Goal: Information Seeking & Learning: Check status

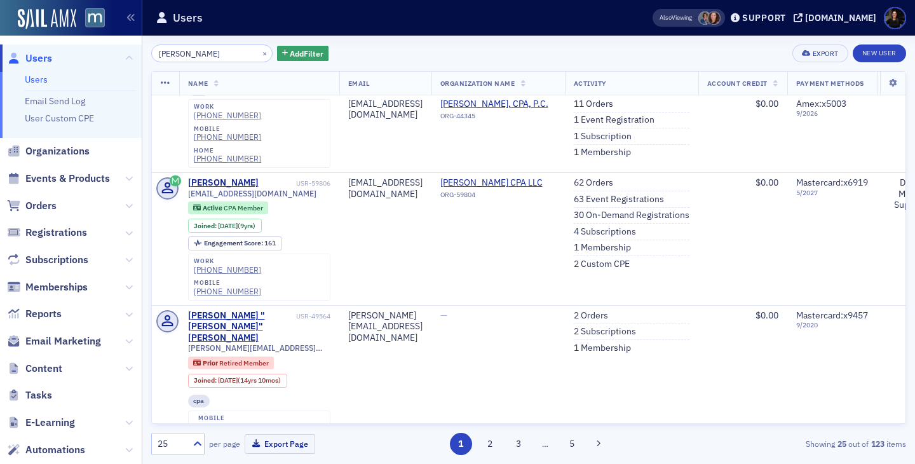
scroll to position [348, 0]
drag, startPoint x: 184, startPoint y: 55, endPoint x: 105, endPoint y: 36, distance: 81.3
click at [105, 36] on div "Users Users Email Send Log User Custom CPE Organizations Events & Products Orde…" at bounding box center [457, 232] width 915 height 464
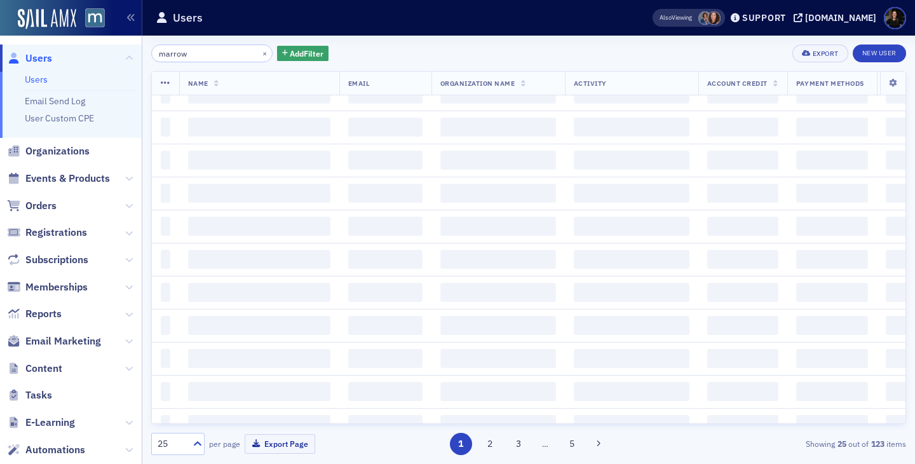
scroll to position [1172, 0]
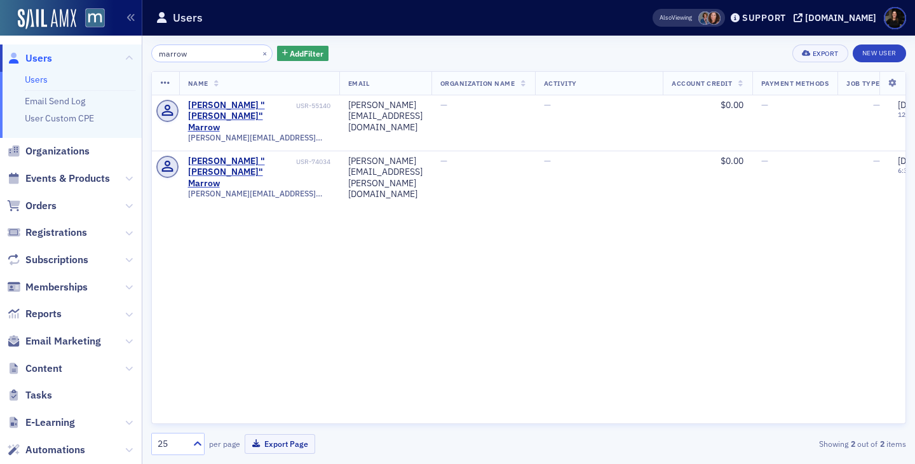
drag, startPoint x: 212, startPoint y: 58, endPoint x: 48, endPoint y: 31, distance: 166.2
click at [49, 32] on div "Users Users Email Send Log User Custom CPE Organizations Events & Products Orde…" at bounding box center [457, 232] width 915 height 464
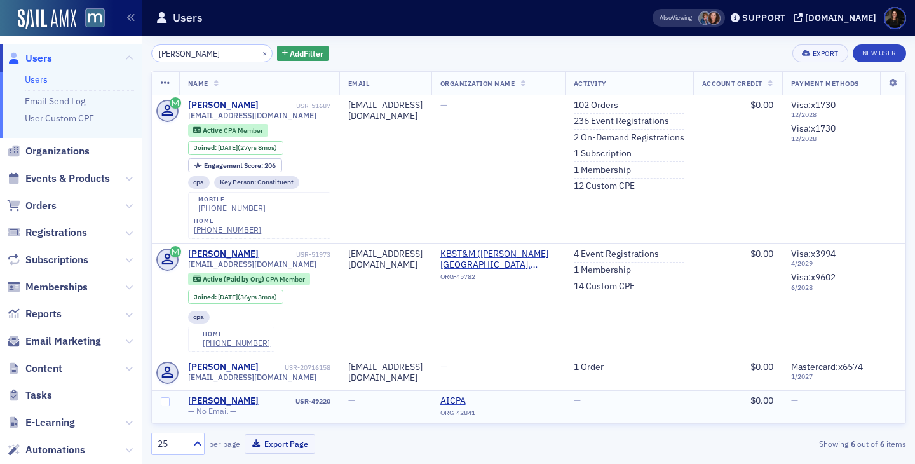
type input "morrow"
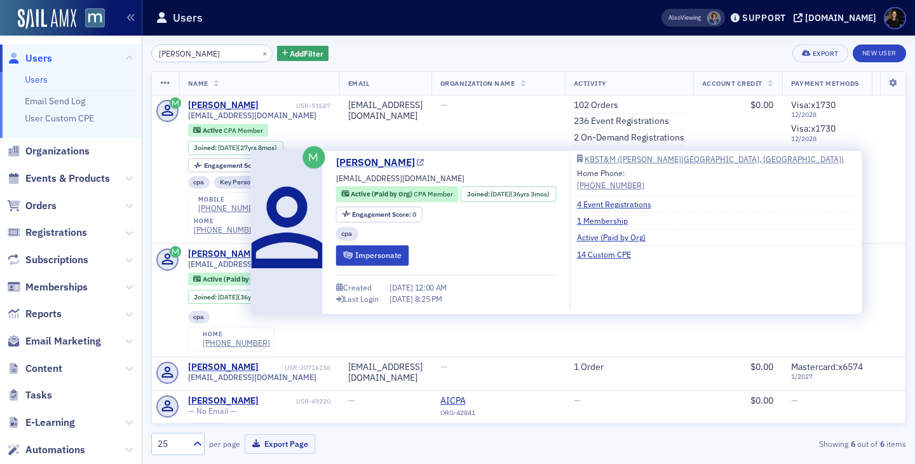
click at [373, 166] on link "[PERSON_NAME]" at bounding box center [380, 162] width 88 height 15
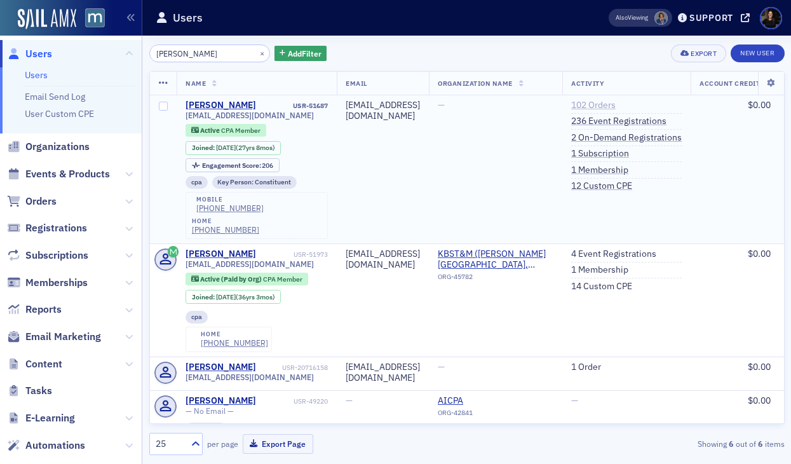
click at [616, 100] on link "102 Orders" at bounding box center [594, 105] width 44 height 11
click at [652, 122] on link "236 Event Registrations" at bounding box center [619, 121] width 95 height 11
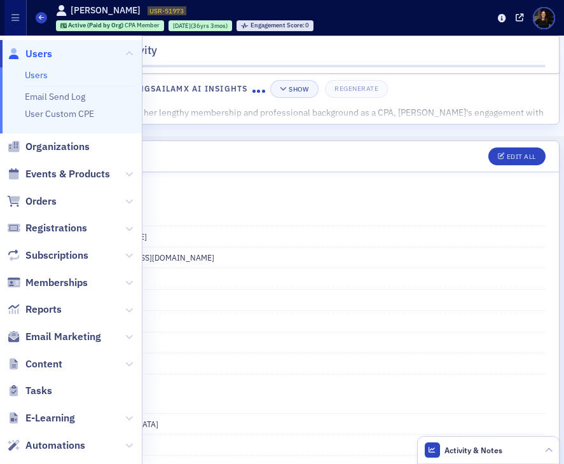
scroll to position [99, 0]
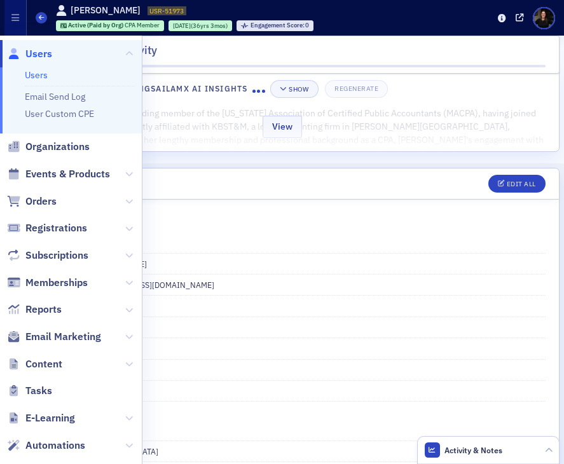
click at [231, 121] on div "View" at bounding box center [282, 124] width 554 height 53
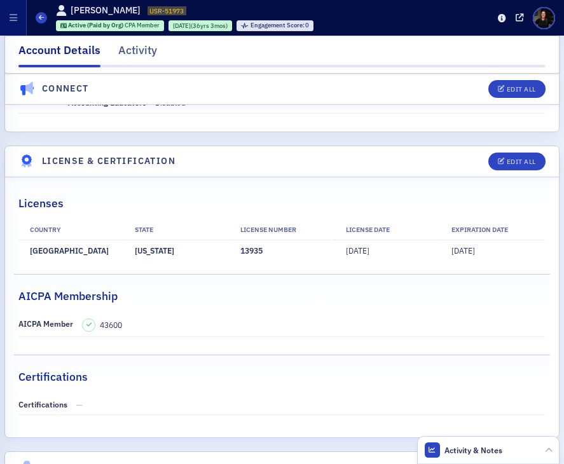
scroll to position [3465, 0]
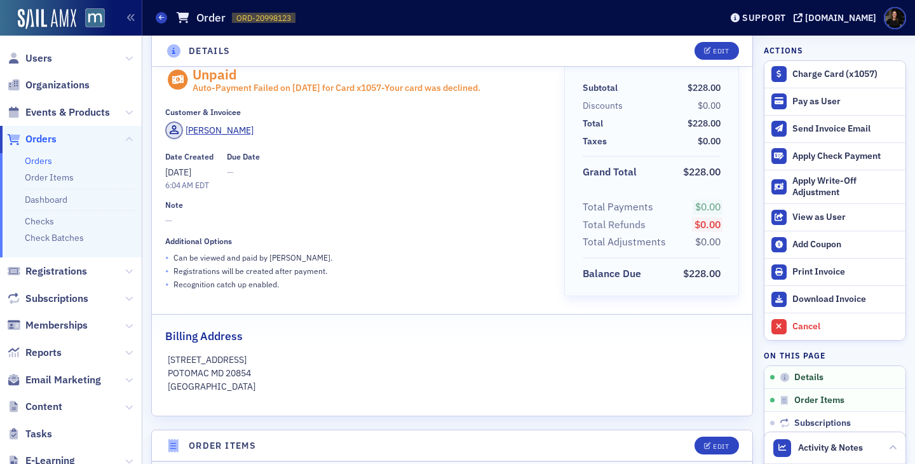
scroll to position [31, 0]
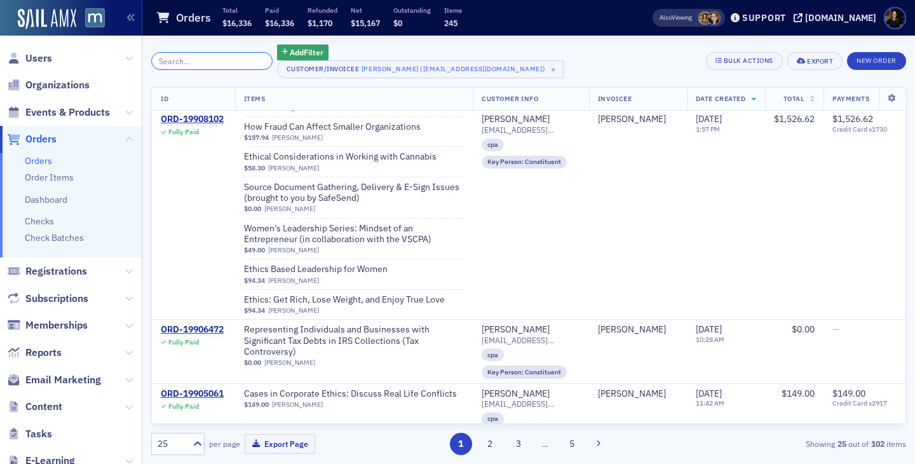
scroll to position [2699, 0]
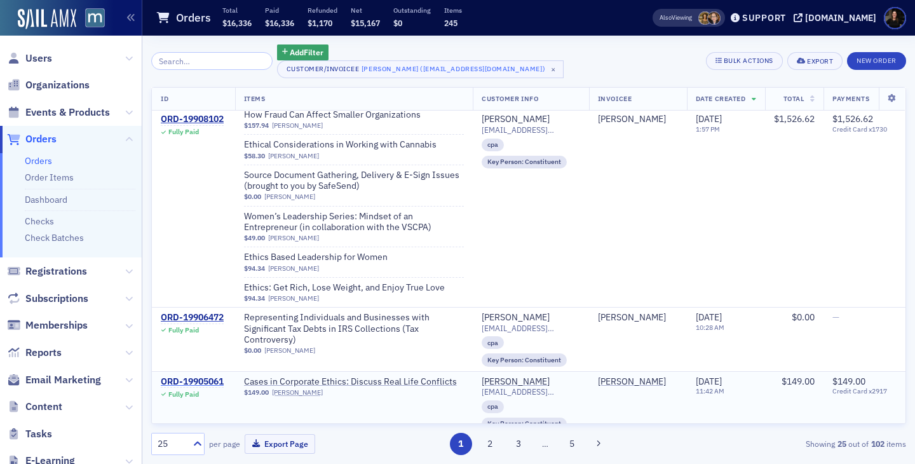
click at [207, 376] on div "ORD-19905061" at bounding box center [192, 381] width 63 height 11
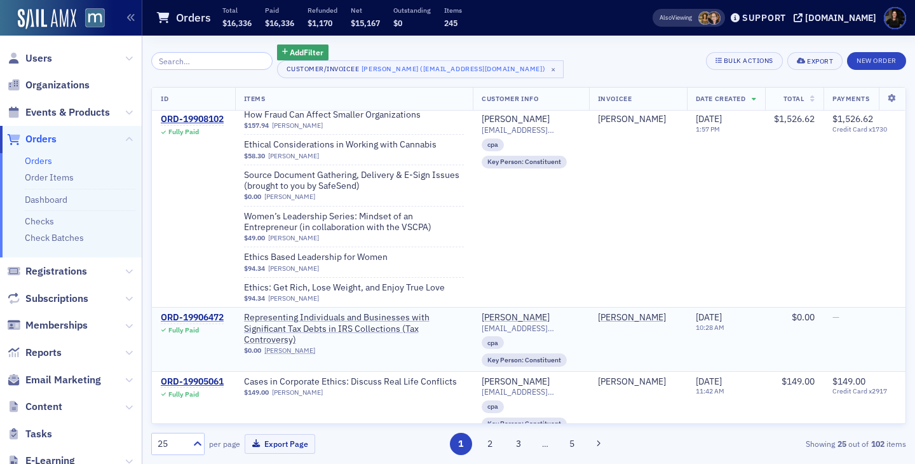
click at [196, 312] on div "ORD-19906472" at bounding box center [192, 317] width 63 height 11
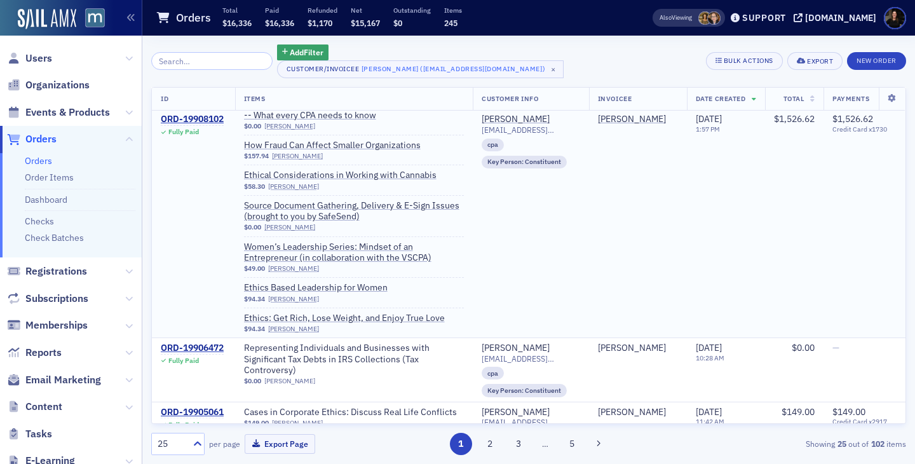
scroll to position [2667, 0]
click at [196, 117] on div "ORD-19908102" at bounding box center [192, 119] width 63 height 11
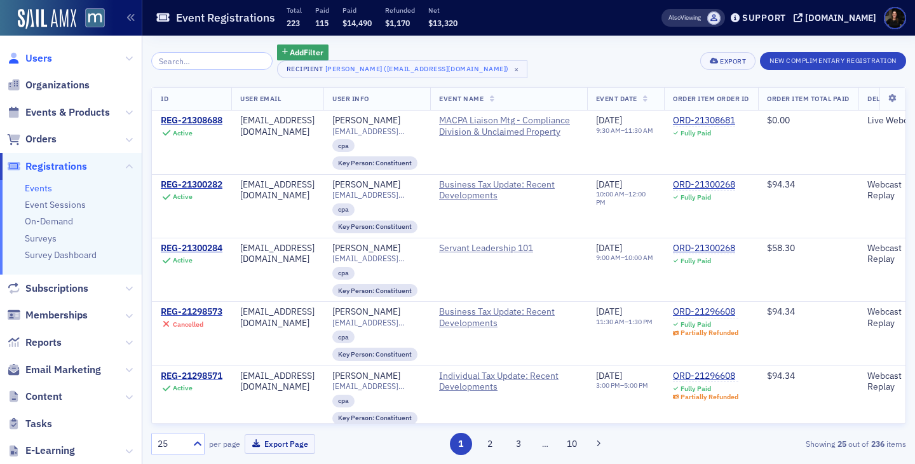
click at [32, 57] on span "Users" at bounding box center [38, 58] width 27 height 14
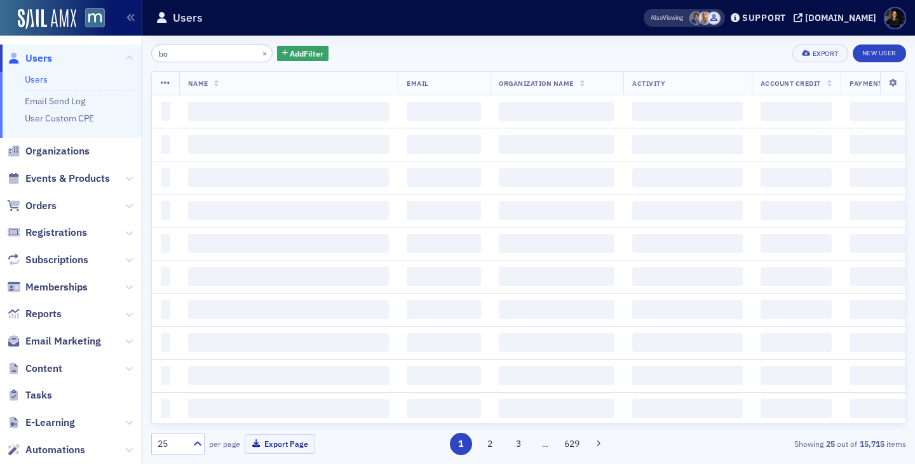
type input "b"
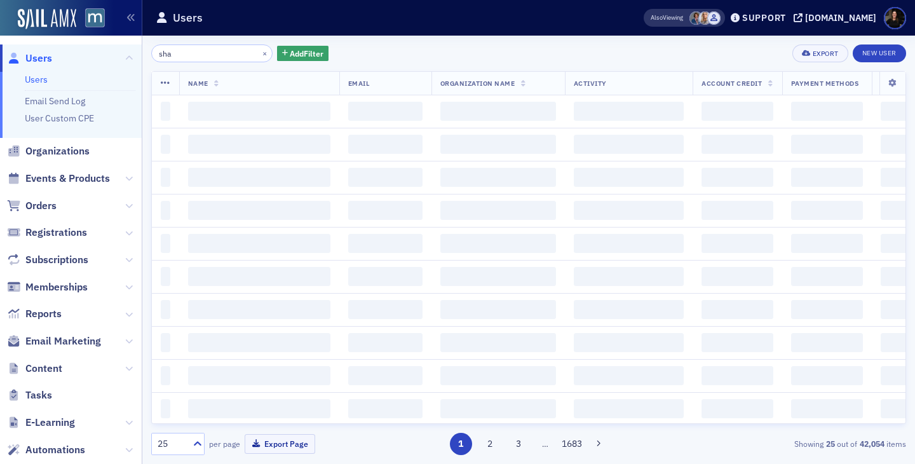
type input "shan"
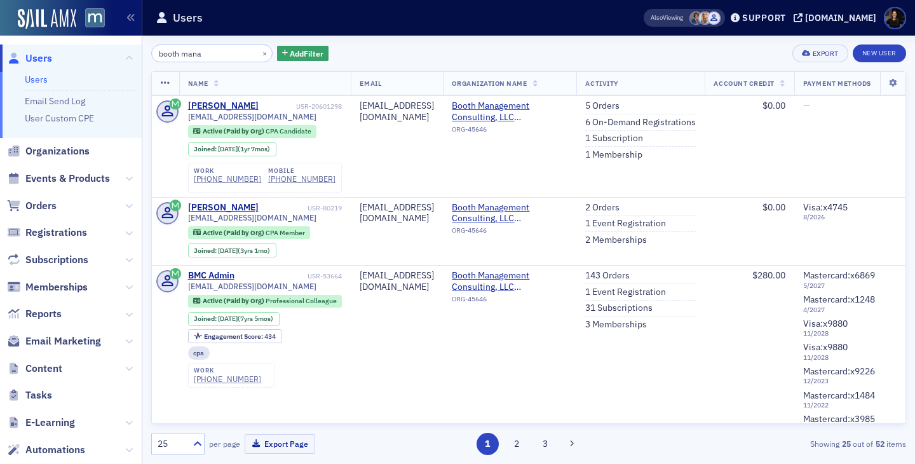
scroll to position [243, 0]
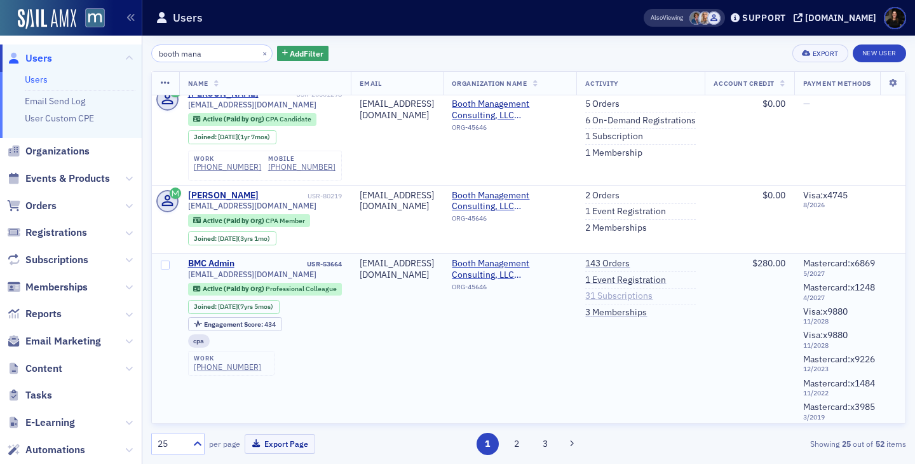
type input "booth mana"
click at [653, 293] on link "31 Subscriptions" at bounding box center [618, 296] width 67 height 11
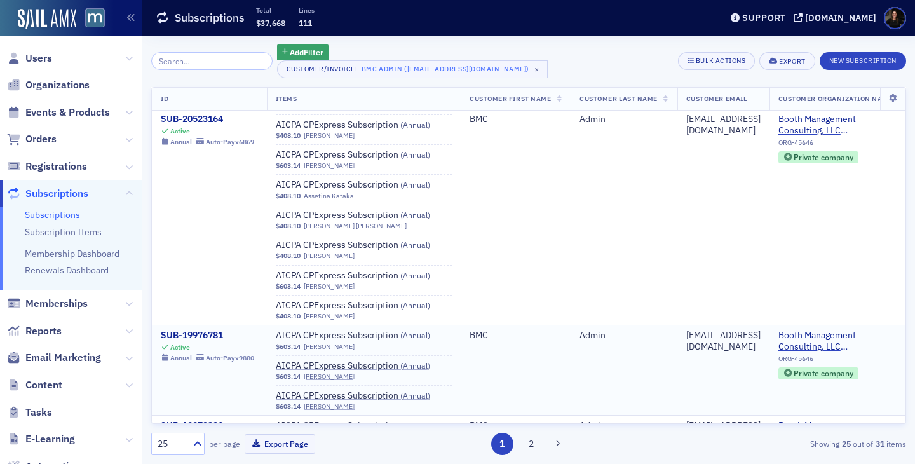
scroll to position [97, 0]
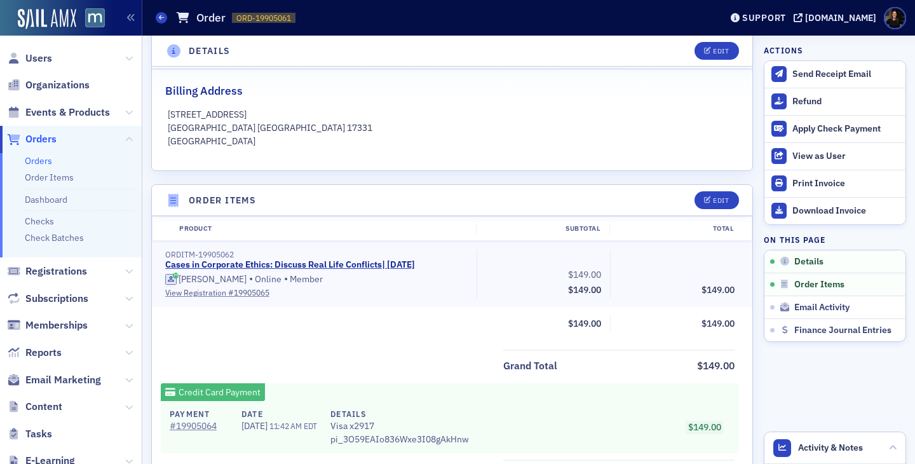
scroll to position [307, 0]
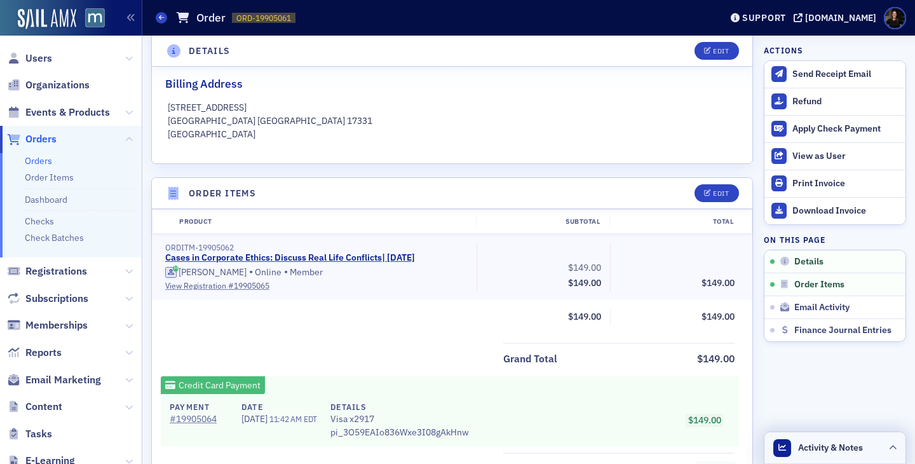
click at [825, 449] on span "Activity & Notes" at bounding box center [830, 447] width 65 height 13
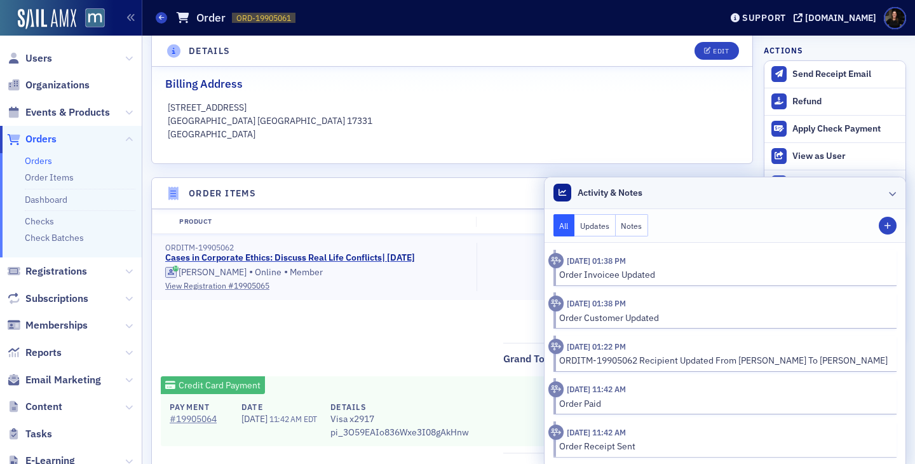
click at [895, 197] on div at bounding box center [893, 192] width 8 height 13
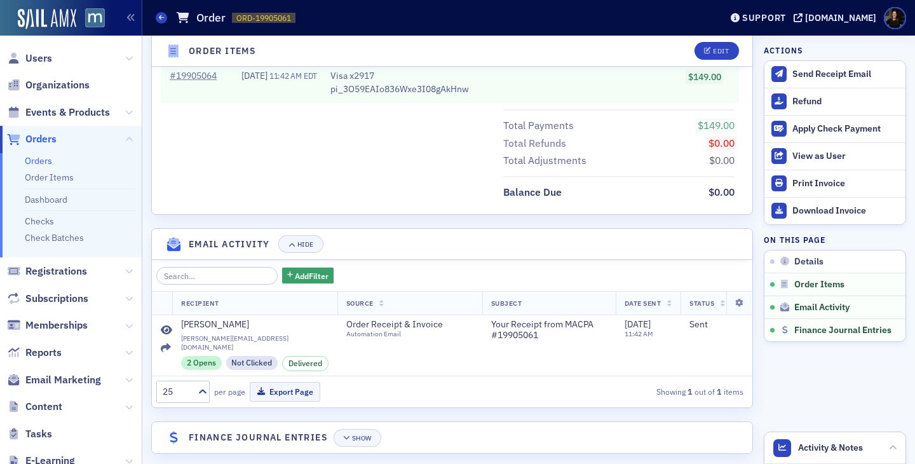
scroll to position [654, 0]
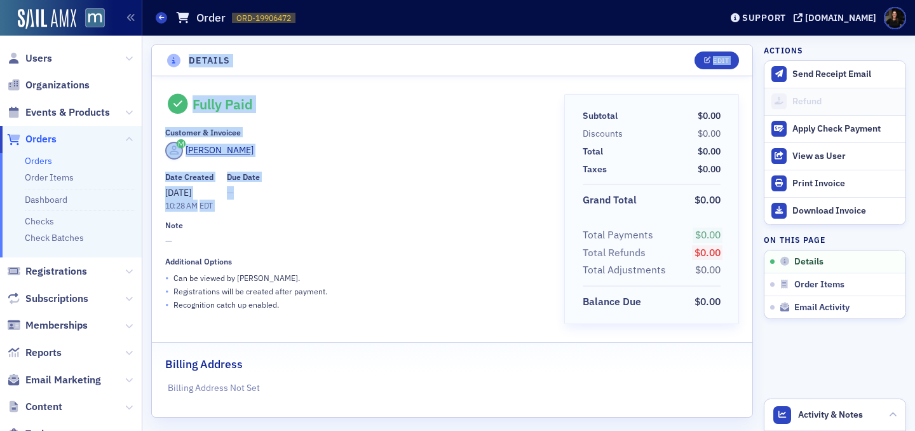
drag, startPoint x: 156, startPoint y: 54, endPoint x: 296, endPoint y: 193, distance: 196.9
click at [296, 193] on section "Details Edit Fully Paid Customer & Invoicee [PERSON_NAME] Date Created [DATE] 1…" at bounding box center [452, 230] width 602 height 373
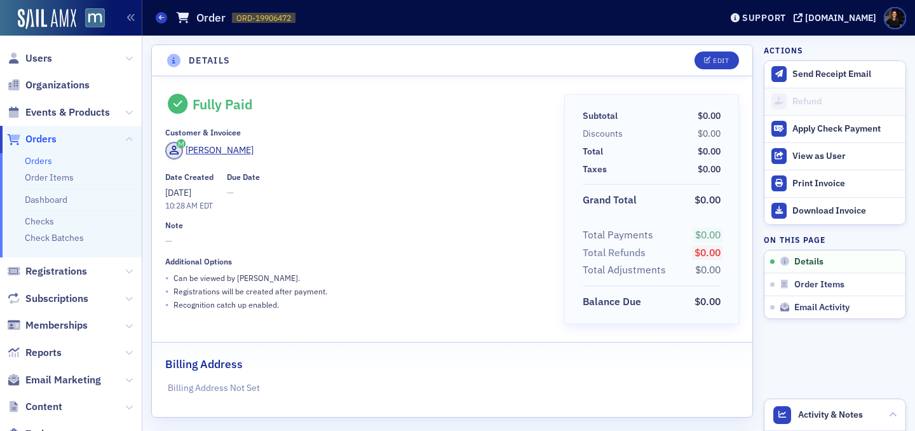
click at [341, 133] on div "Customer & Invoicee" at bounding box center [355, 133] width 381 height 10
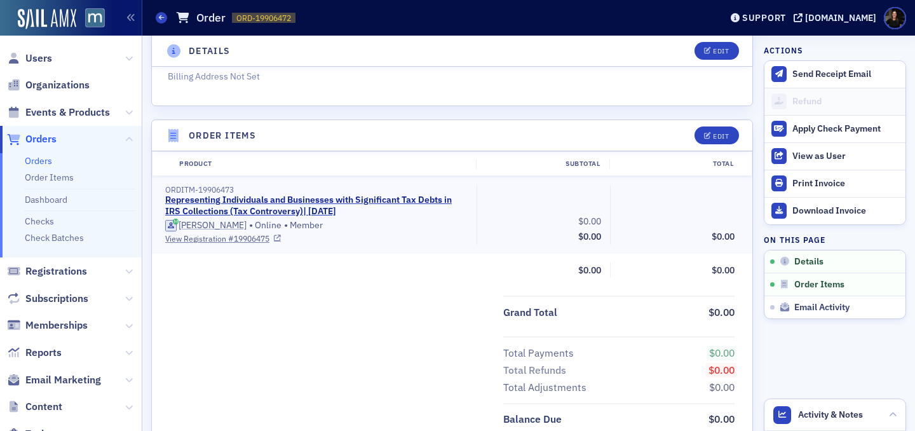
scroll to position [316, 0]
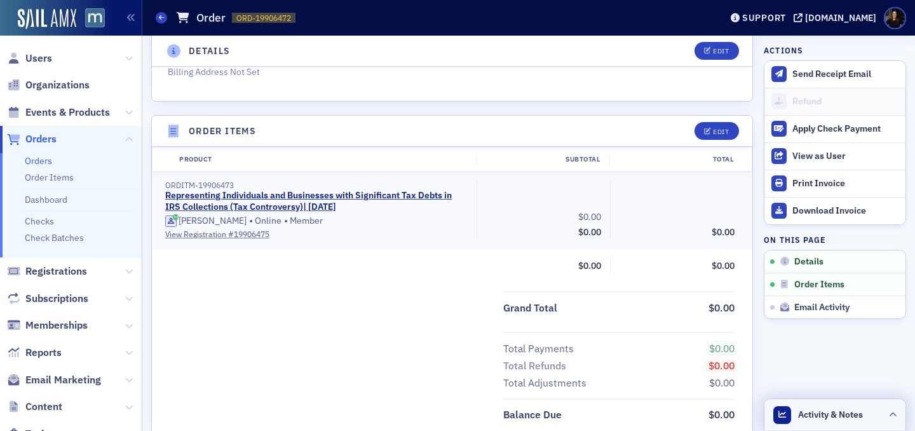
click at [805, 409] on span "Activity & Notes" at bounding box center [830, 414] width 65 height 13
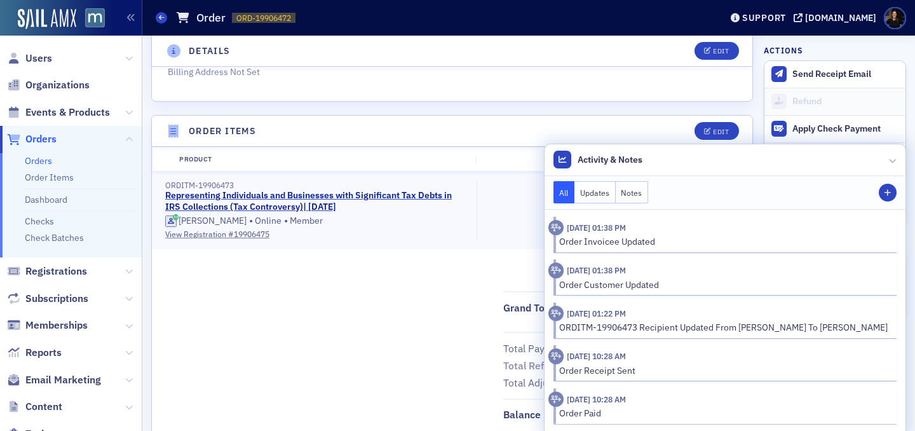
click at [604, 205] on div "All Updates Notes Note" at bounding box center [726, 193] width 362 height 34
click at [604, 196] on button "Updates" at bounding box center [595, 192] width 41 height 22
click at [647, 196] on button "Notes" at bounding box center [632, 192] width 33 height 22
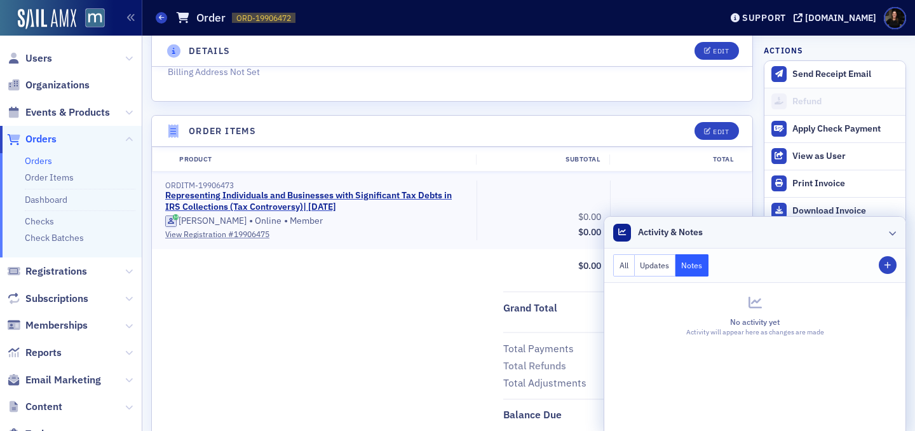
click at [894, 235] on icon at bounding box center [893, 233] width 8 height 8
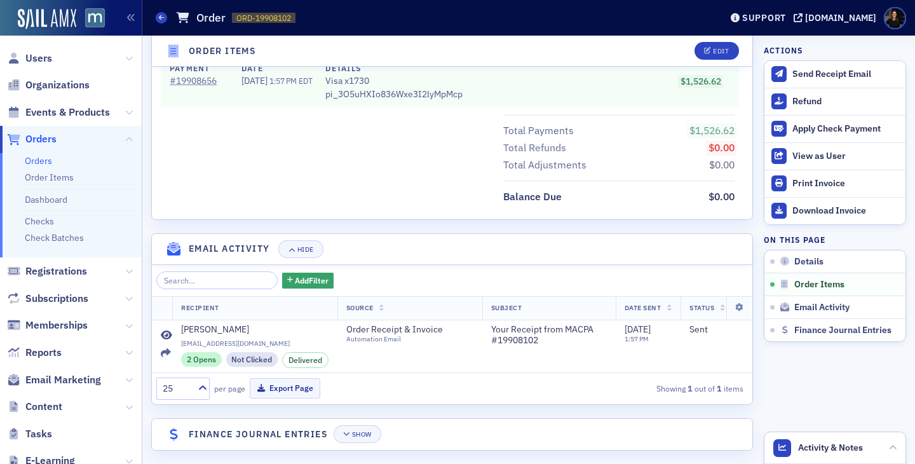
scroll to position [2296, 0]
